Goal: Transaction & Acquisition: Book appointment/travel/reservation

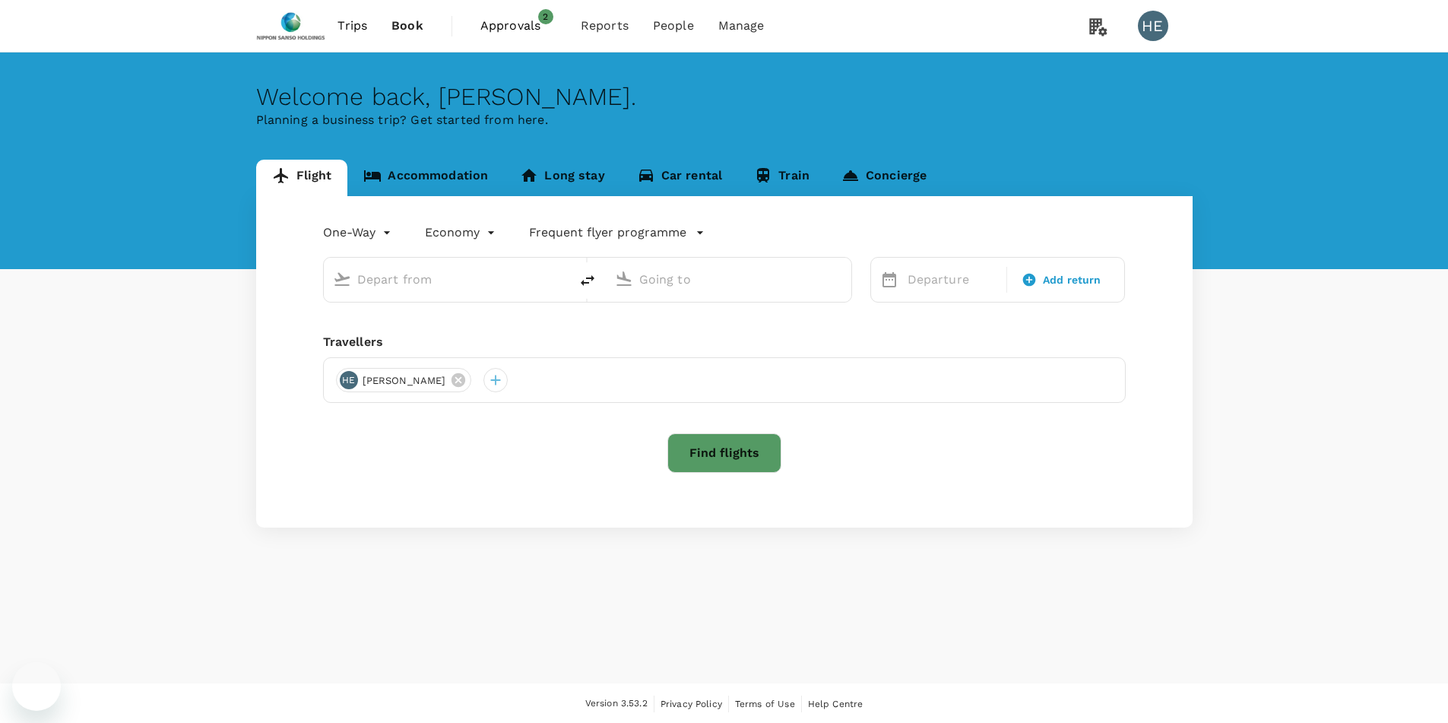
type input "roundtrip"
type input "business"
